Goal: Transaction & Acquisition: Obtain resource

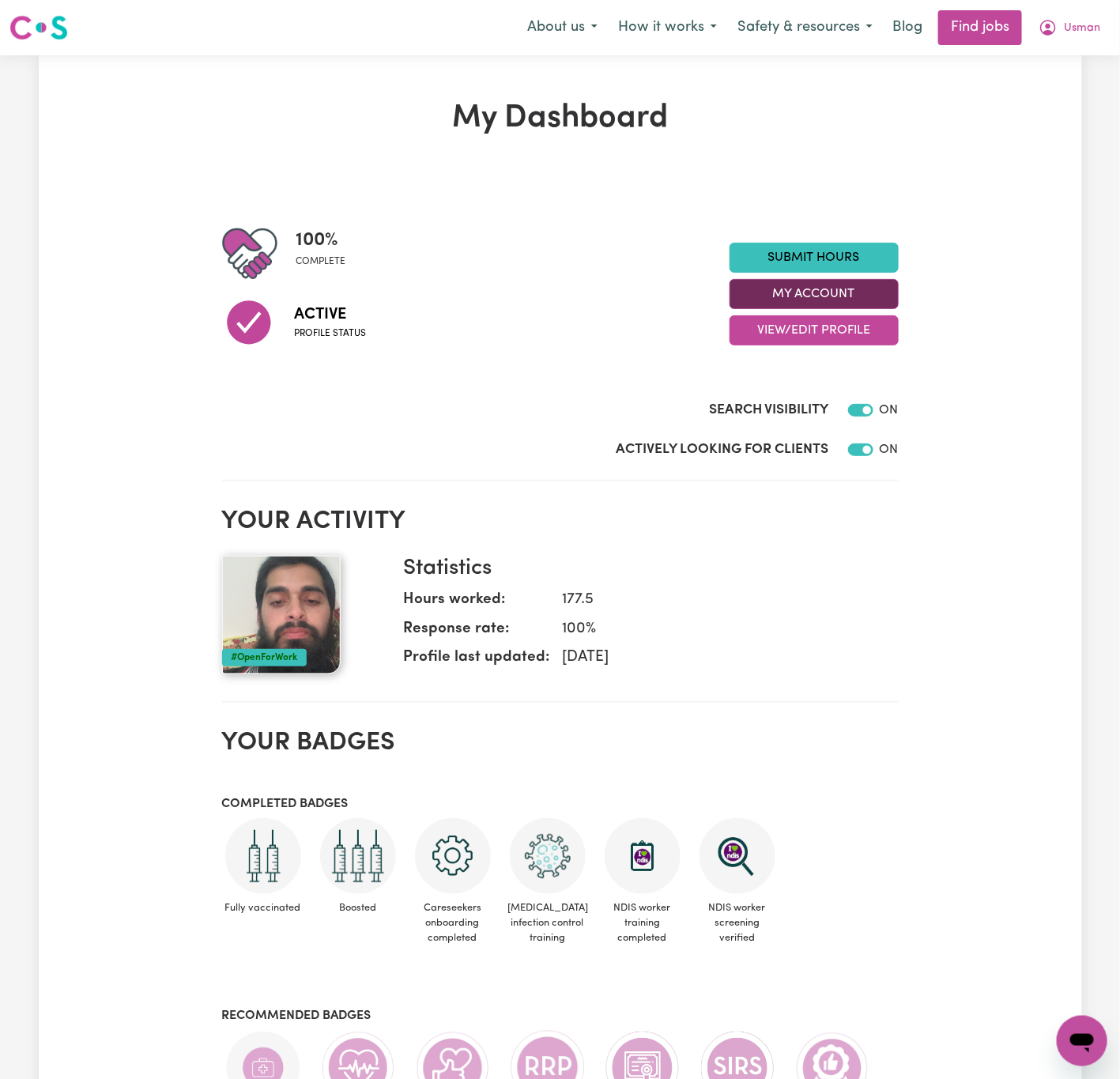
click at [890, 280] on button "My Account" at bounding box center [814, 294] width 170 height 30
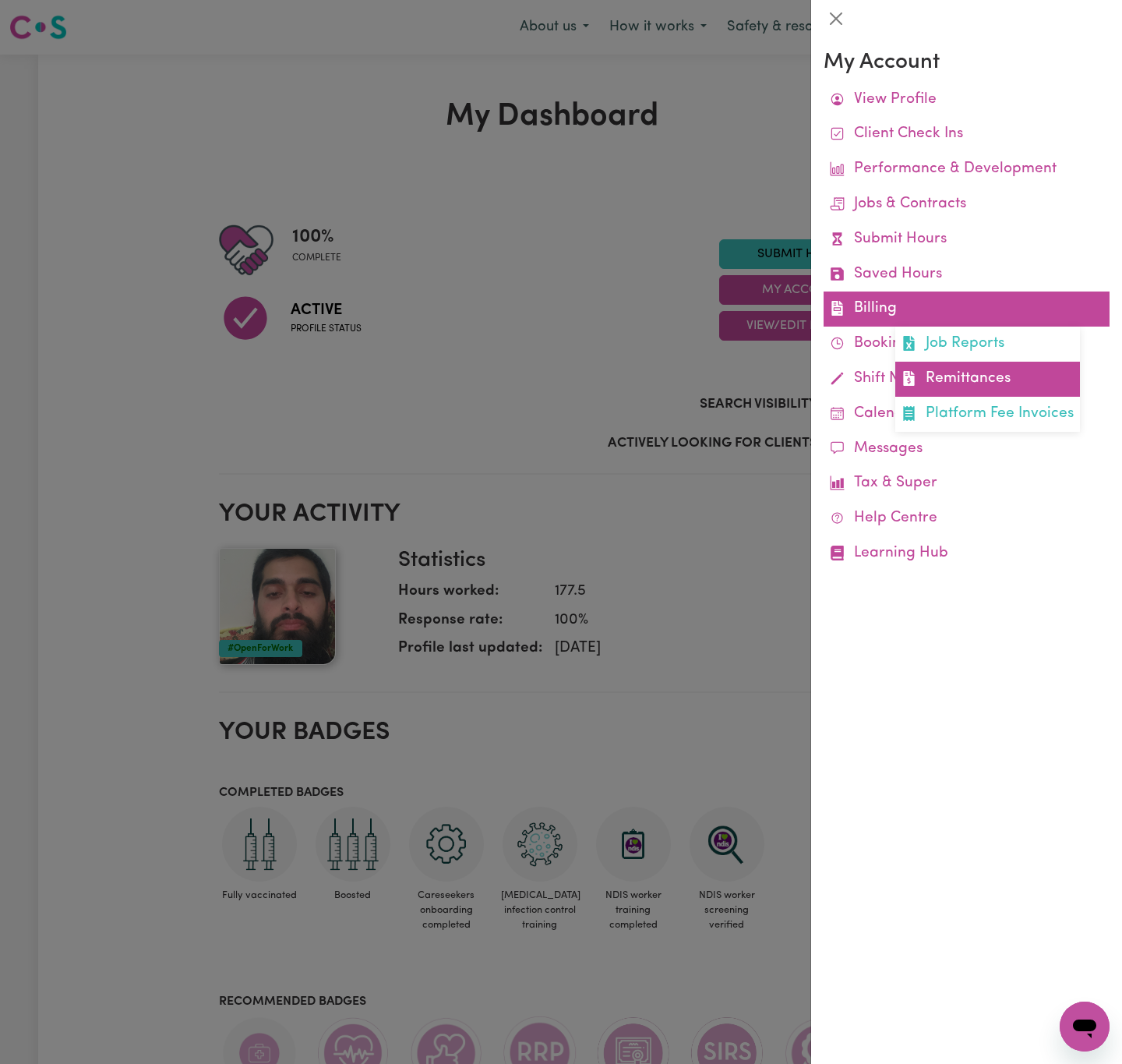
click at [927, 372] on link "Remittances" at bounding box center [987, 379] width 184 height 35
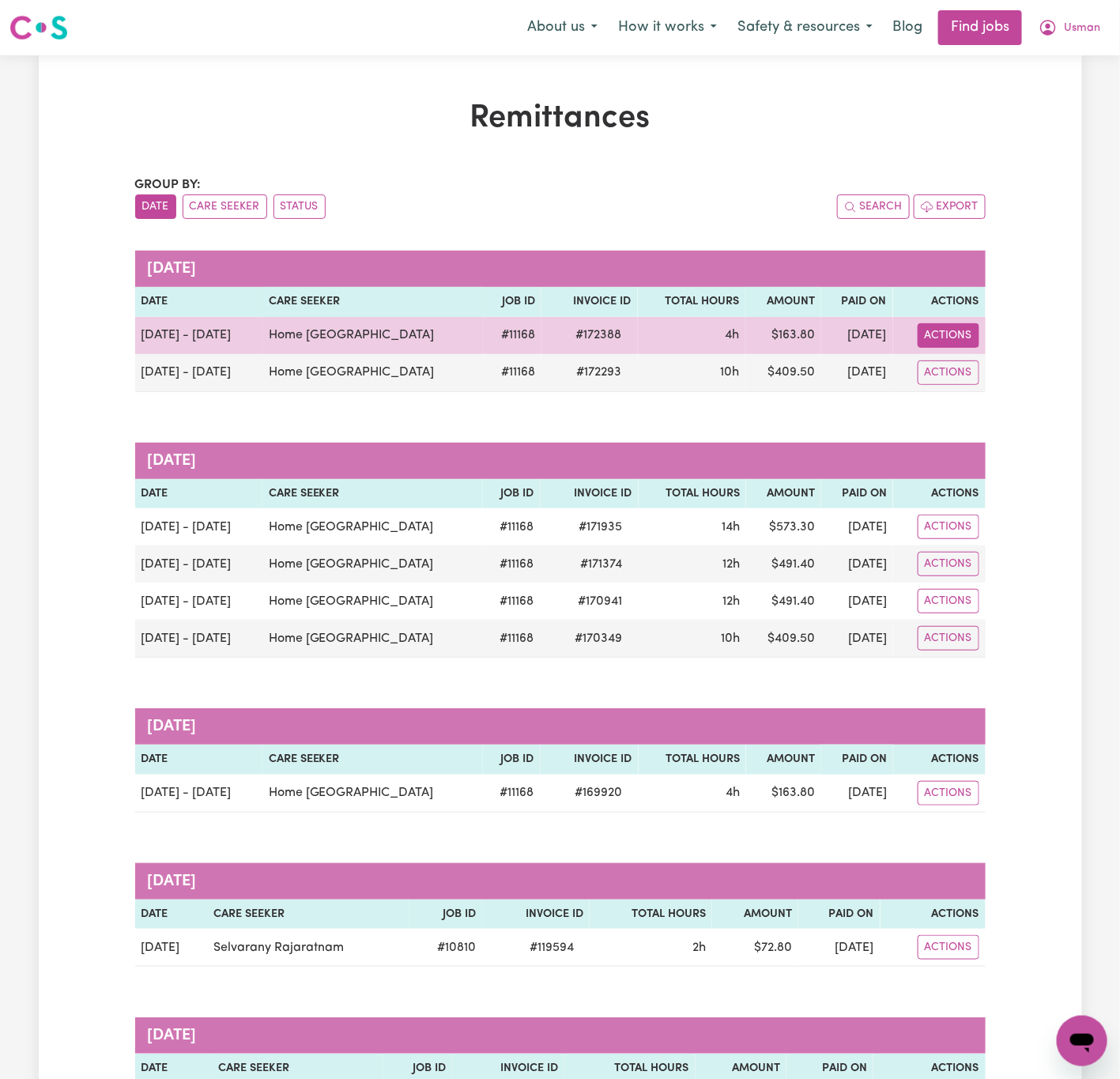
click at [961, 335] on button "Actions" at bounding box center [949, 336] width 62 height 24
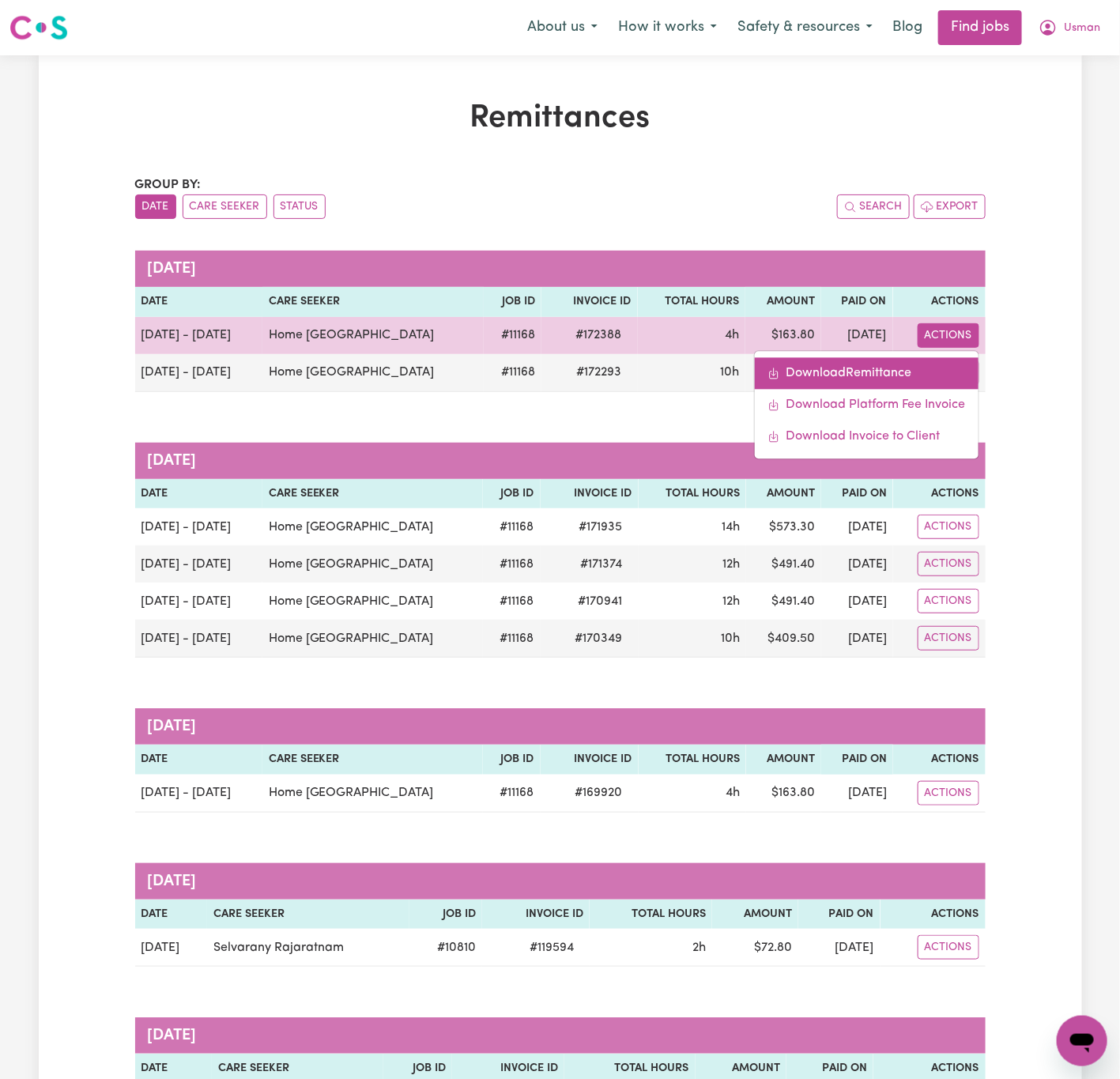
click at [949, 376] on link "Download Remittance" at bounding box center [866, 373] width 223 height 31
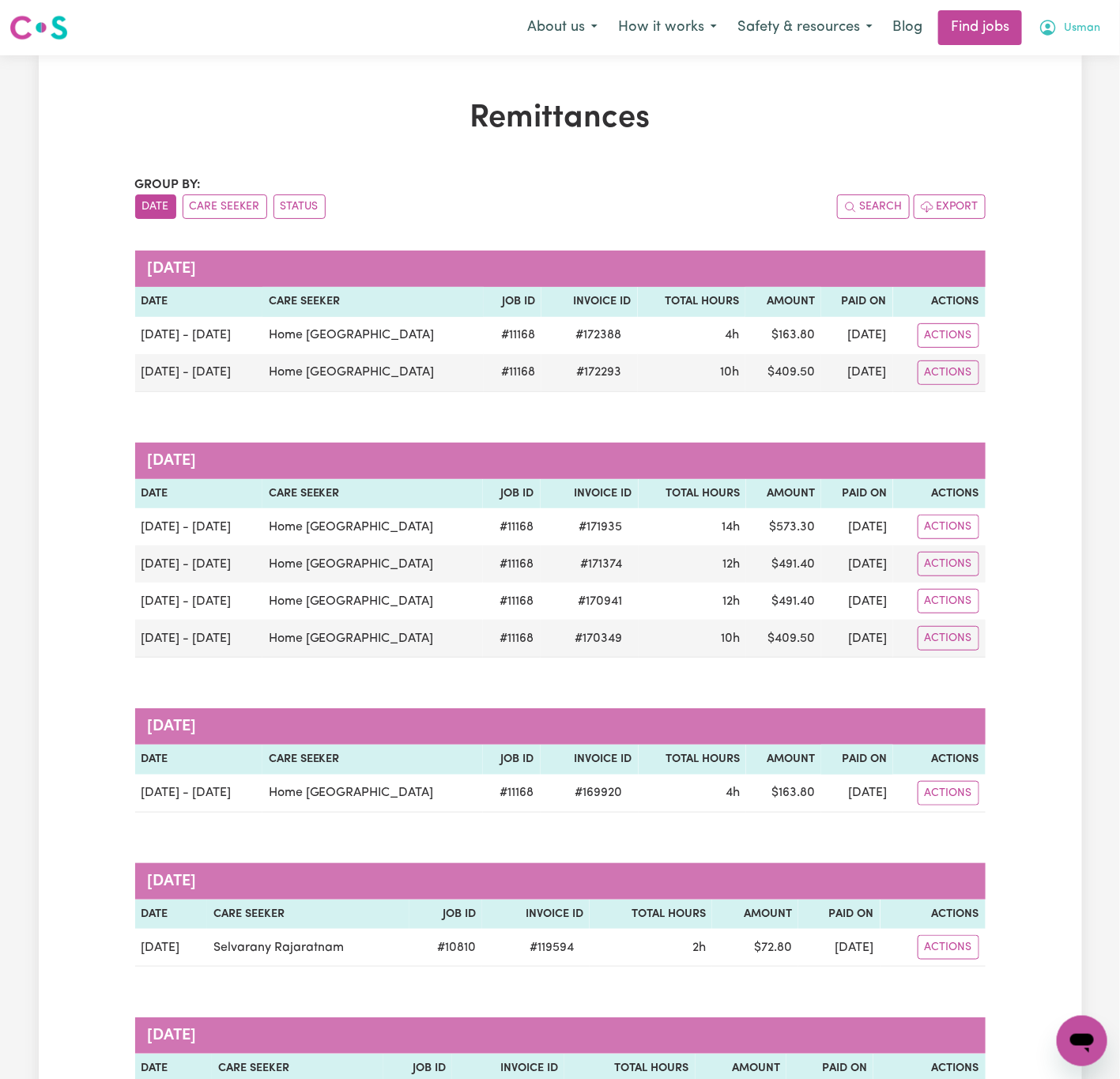
click at [1083, 12] on button "Usman" at bounding box center [1070, 28] width 83 height 33
click at [1076, 112] on link "Logout" at bounding box center [1048, 121] width 125 height 30
